Goal: Task Accomplishment & Management: Manage account settings

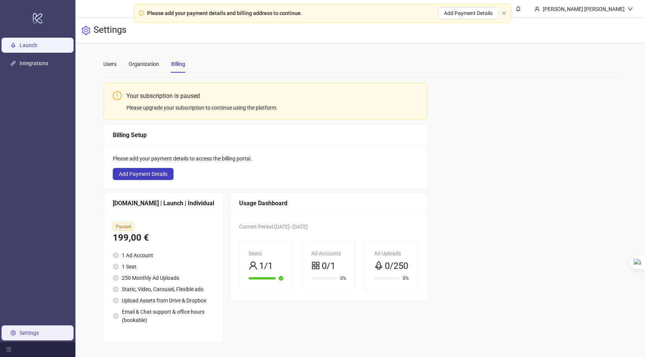
click at [37, 43] on link "Launch" at bounding box center [29, 45] width 18 height 6
click at [37, 46] on link "Launch" at bounding box center [29, 45] width 18 height 6
click at [107, 63] on div "Users" at bounding box center [109, 64] width 13 height 8
click at [148, 68] on div "Organization" at bounding box center [144, 64] width 31 height 8
click at [172, 69] on div "Billing" at bounding box center [178, 63] width 14 height 17
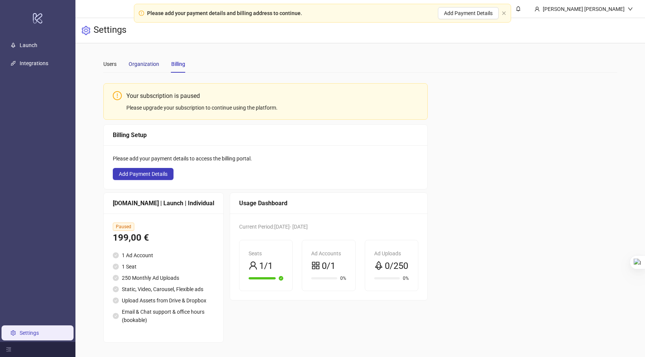
click at [144, 66] on div "Organization" at bounding box center [144, 64] width 31 height 8
click at [116, 66] on div "Users" at bounding box center [109, 64] width 13 height 8
click at [104, 63] on div "Users" at bounding box center [109, 64] width 13 height 8
click at [500, 14] on div "Please add your payment details and billing address to continue. Add Payment De…" at bounding box center [322, 13] width 377 height 19
click at [502, 13] on icon "close" at bounding box center [504, 13] width 5 height 5
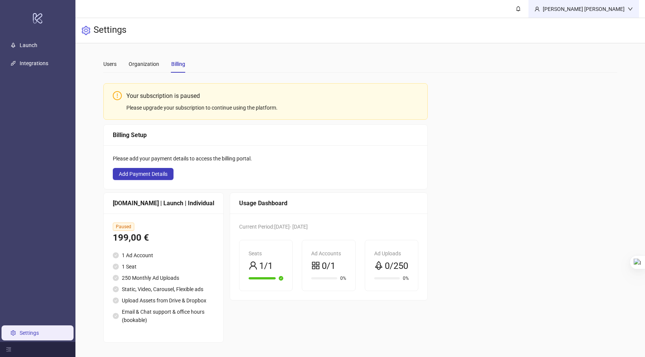
click at [599, 11] on div "Thanh Hà Trần" at bounding box center [584, 9] width 88 height 8
click at [603, 26] on span "Logout" at bounding box center [615, 27] width 36 height 8
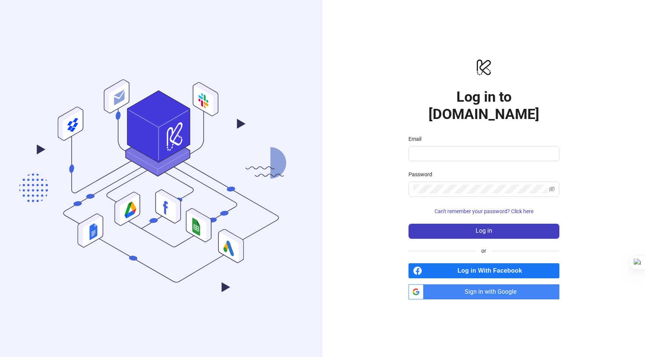
click at [453, 285] on span "Sign in with Google" at bounding box center [493, 292] width 133 height 15
click at [474, 285] on span "Sign in with Google" at bounding box center [493, 292] width 133 height 15
click at [345, 64] on div "logo/logo-mobile Log in to Kitchn.io Email Password Can't remember your passwor…" at bounding box center [483, 178] width 322 height 357
click at [477, 264] on span "Log in With Facebook" at bounding box center [492, 271] width 134 height 15
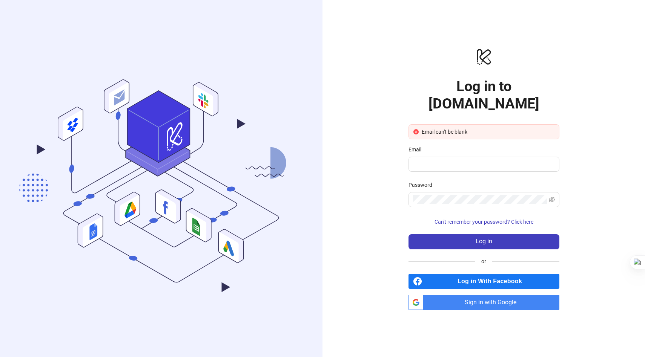
click at [482, 295] on span "Sign in with Google" at bounding box center [493, 302] width 133 height 15
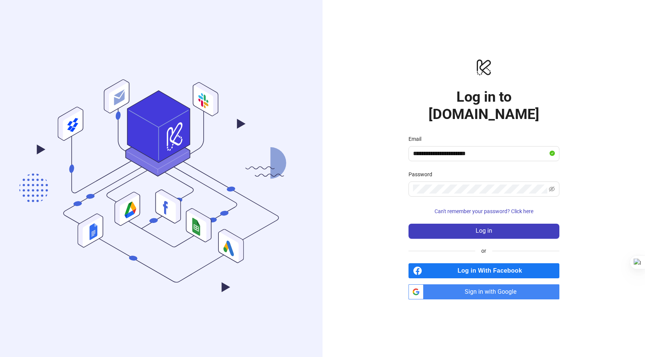
type input "**********"
click at [473, 285] on span "Sign in with Google" at bounding box center [493, 292] width 133 height 15
click at [358, 133] on div "logo/logo-mobile Log in to Kitchn.io Email Password Can't remember your passwor…" at bounding box center [483, 178] width 322 height 357
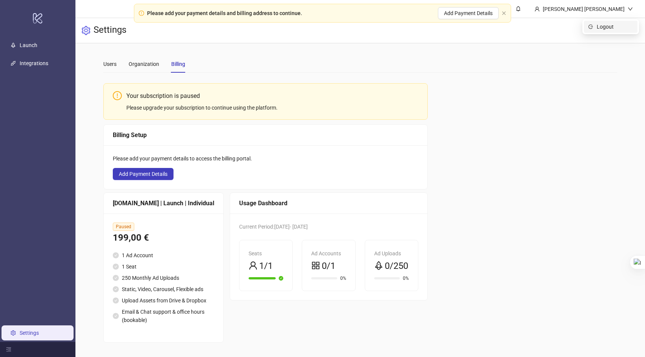
click at [603, 31] on span "Logout" at bounding box center [615, 27] width 36 height 8
